Goal: Information Seeking & Learning: Learn about a topic

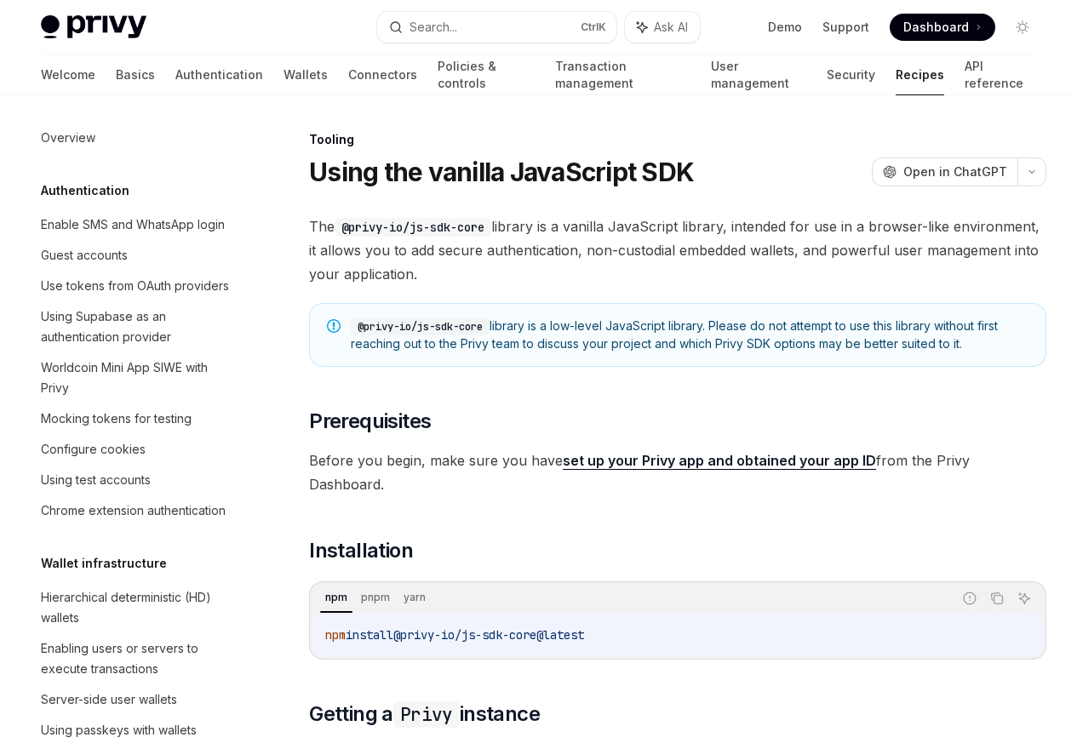
scroll to position [2104, 0]
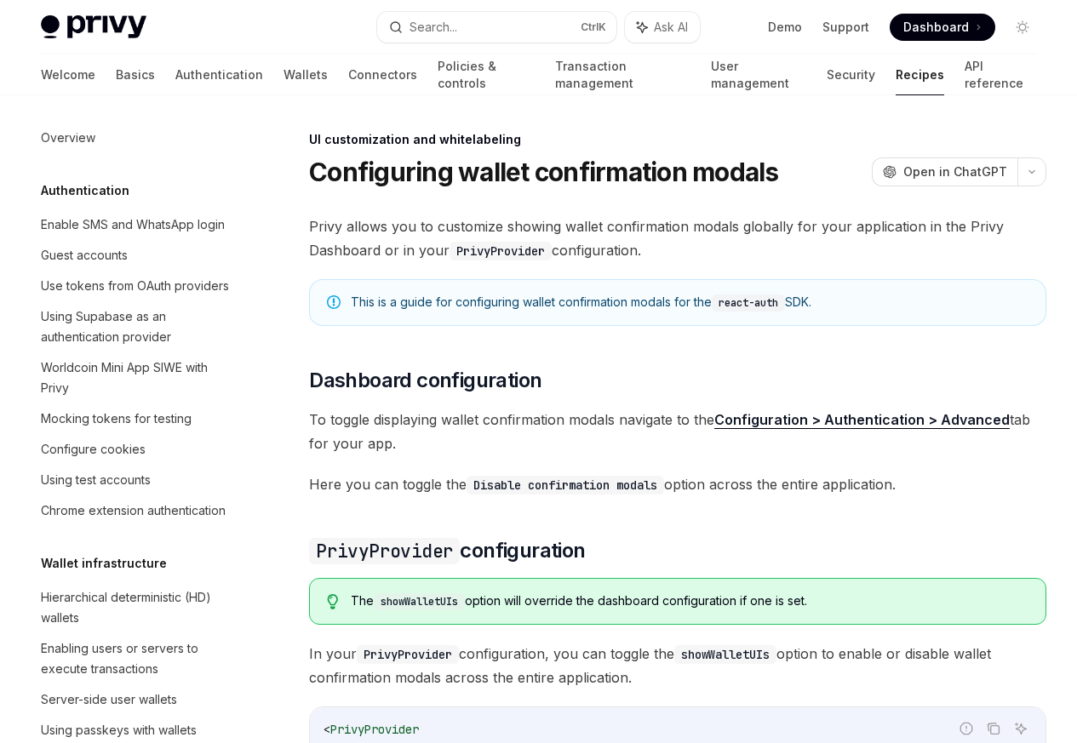
scroll to position [745, 0]
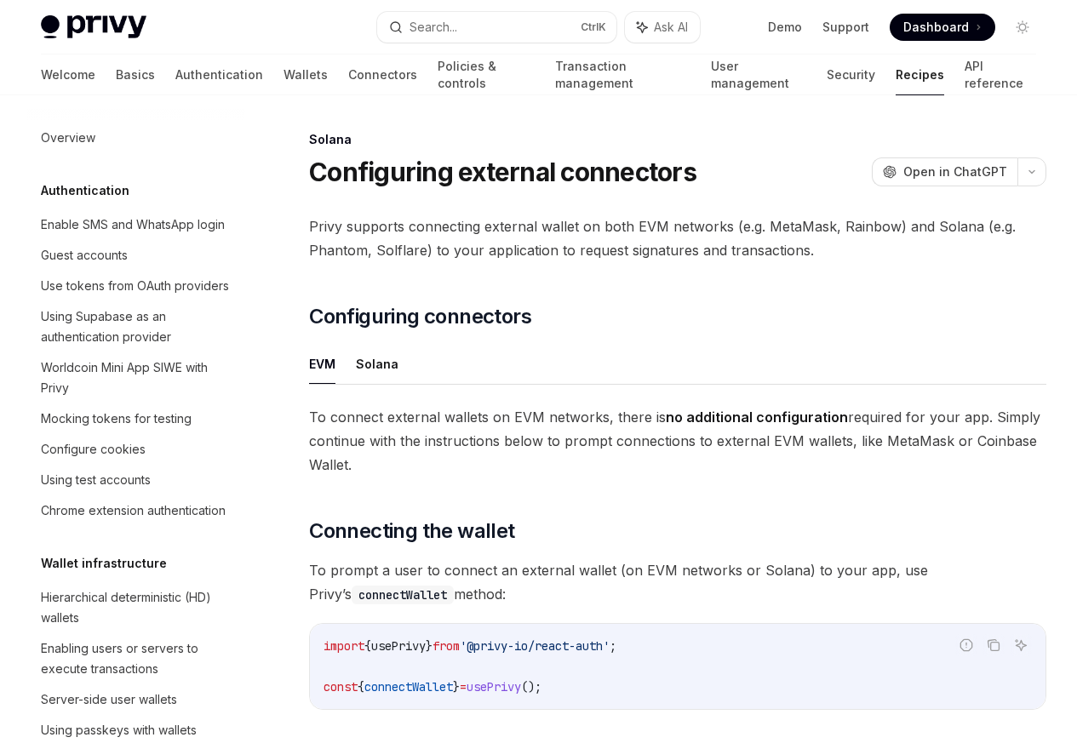
scroll to position [2727, 0]
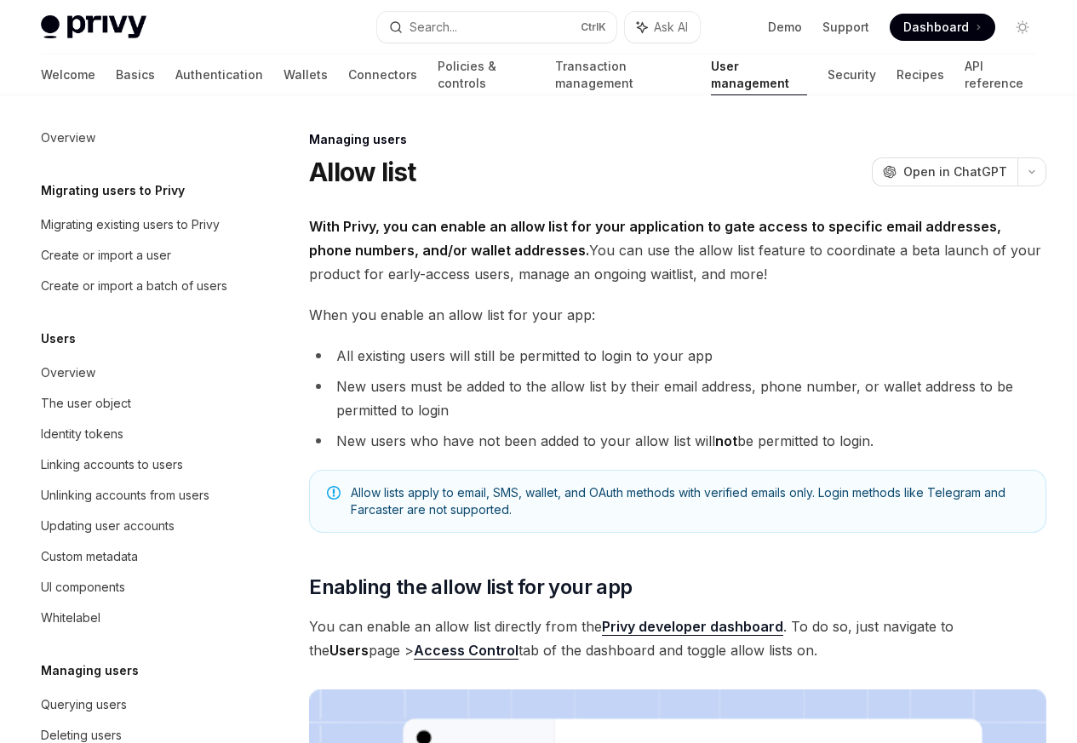
scroll to position [240, 0]
